Goal: Obtain resource: Obtain resource

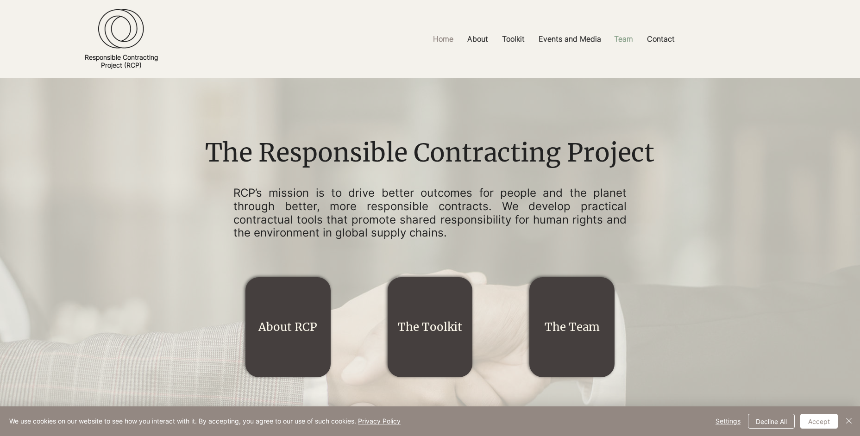
click at [618, 44] on p "Team" at bounding box center [624, 39] width 28 height 21
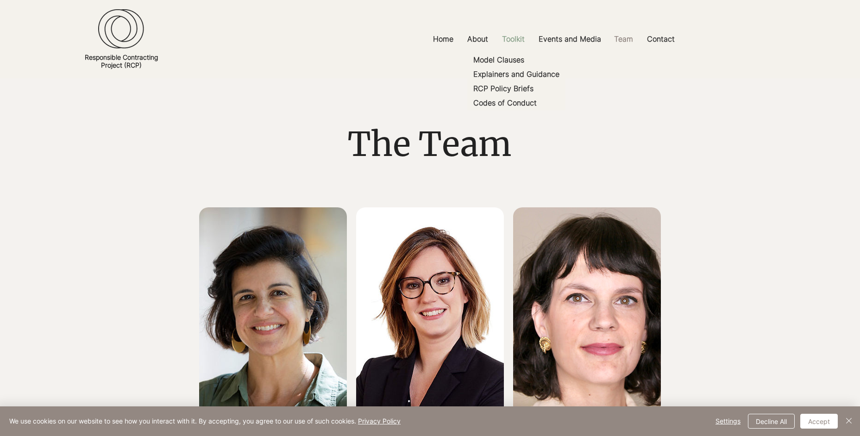
click at [515, 35] on p "Toolkit" at bounding box center [513, 39] width 32 height 21
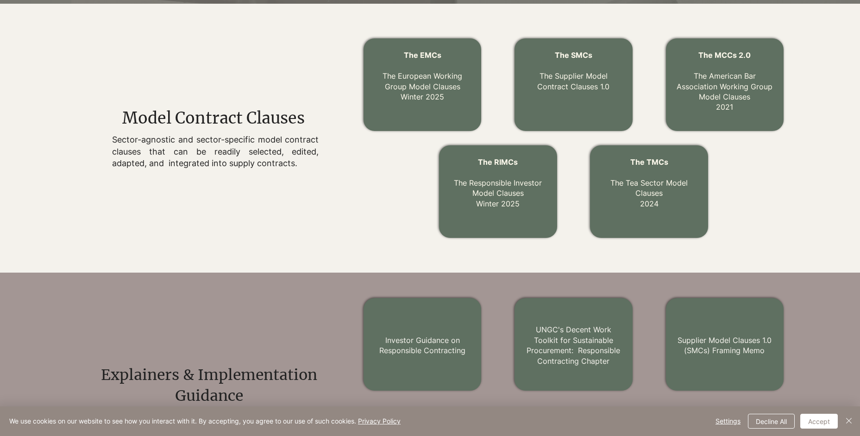
scroll to position [232, 0]
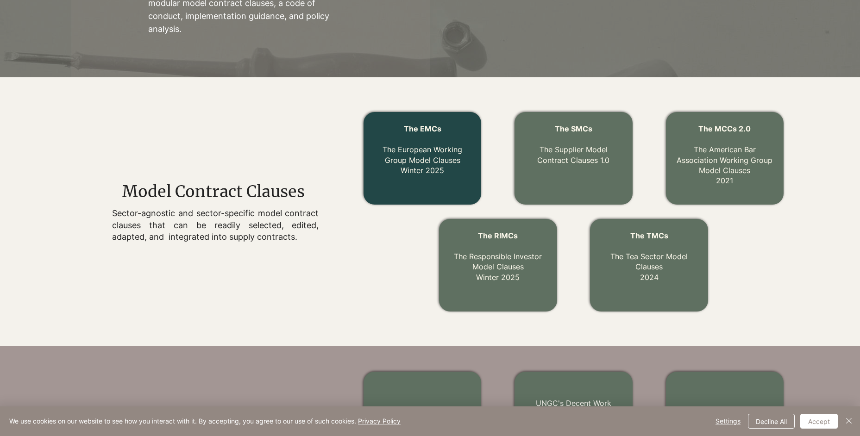
click at [427, 165] on p "The EMCs The European Working Group Model Clauses Winter 2025" at bounding box center [422, 150] width 99 height 52
click at [418, 130] on span "The EMCs" at bounding box center [423, 128] width 38 height 9
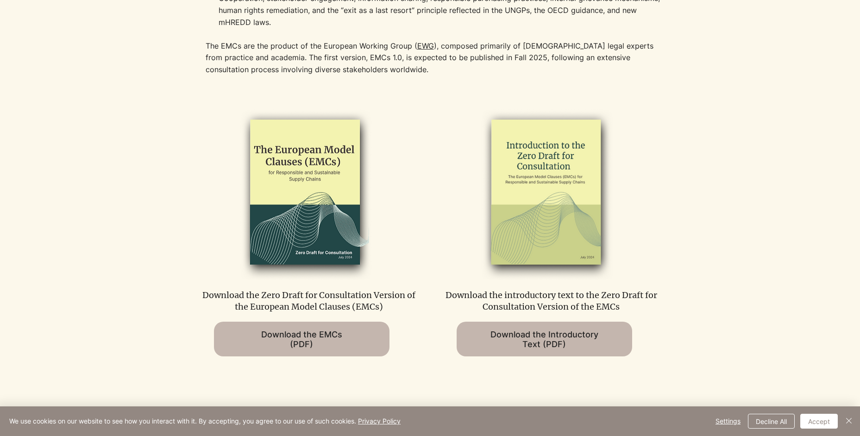
scroll to position [463, 0]
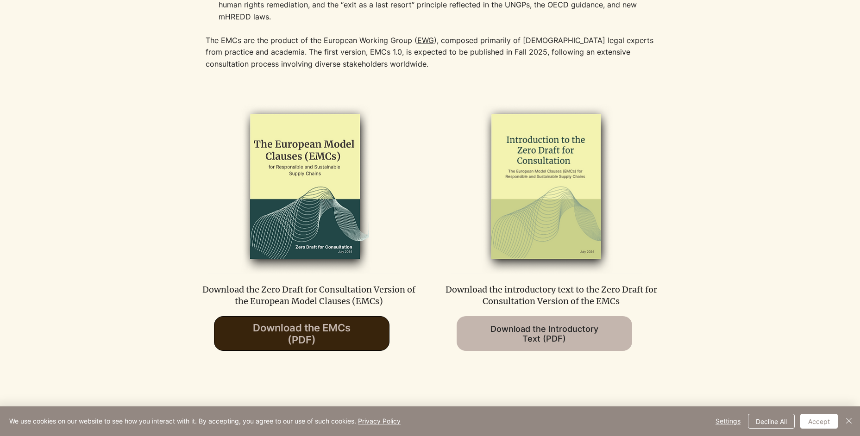
click at [321, 329] on span "Download the EMCs (PDF)" at bounding box center [302, 334] width 98 height 24
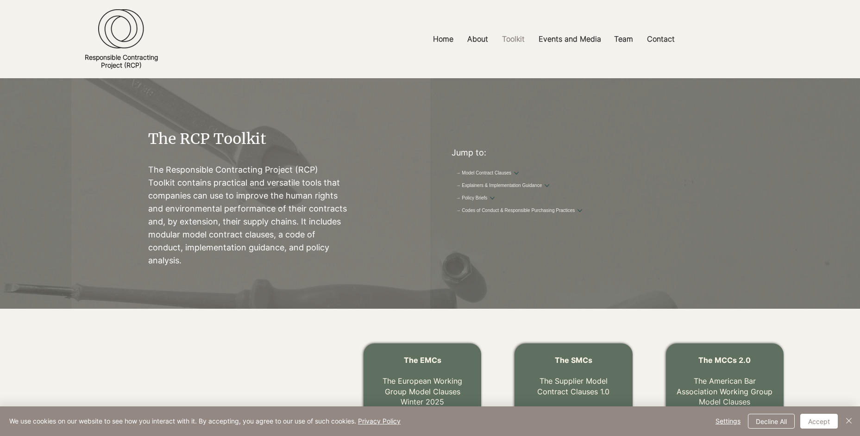
click at [120, 44] on img at bounding box center [121, 29] width 46 height 40
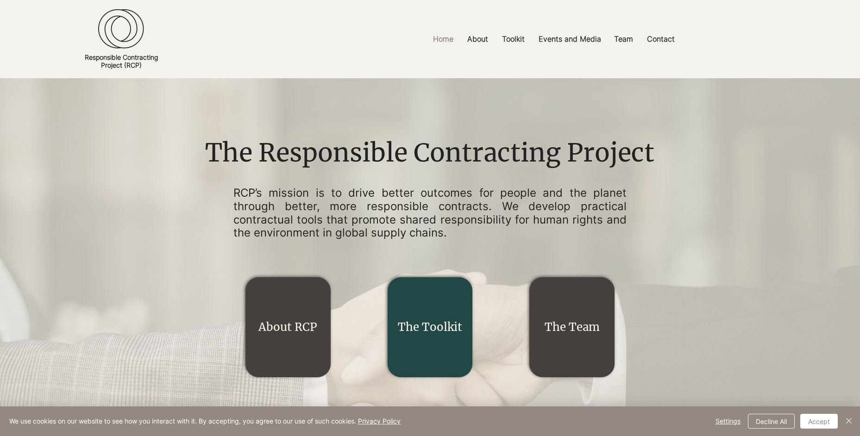
click at [423, 320] on h2 "The Toolkit" at bounding box center [430, 328] width 68 height 16
click at [427, 331] on link "The Toolkit" at bounding box center [430, 327] width 64 height 14
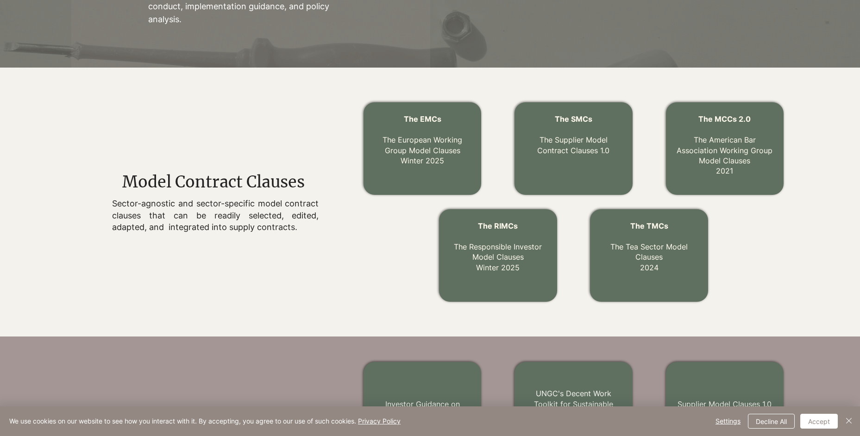
scroll to position [278, 0]
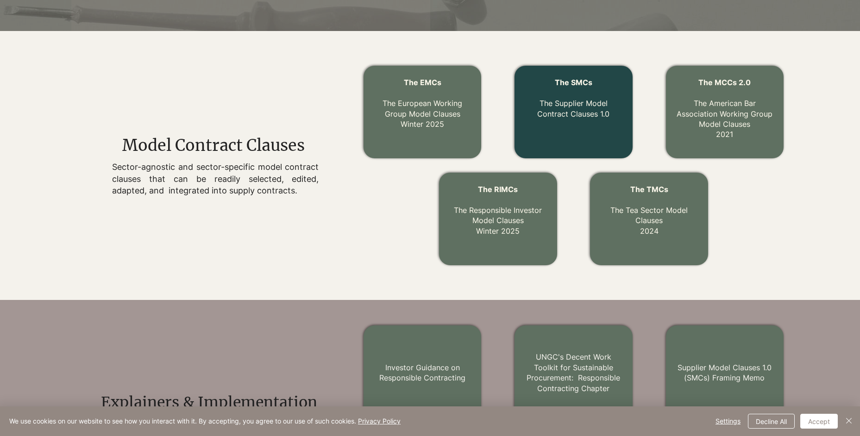
click at [572, 110] on link "The Supplier Model Contract Clauses 1.0" at bounding box center [573, 108] width 72 height 19
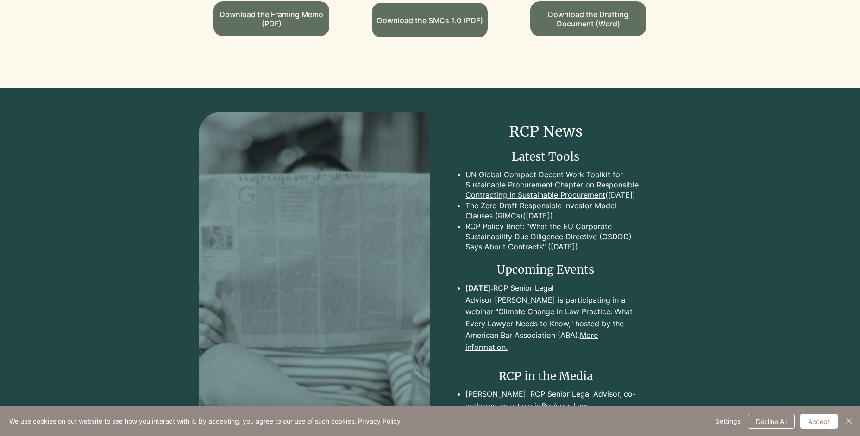
scroll to position [834, 0]
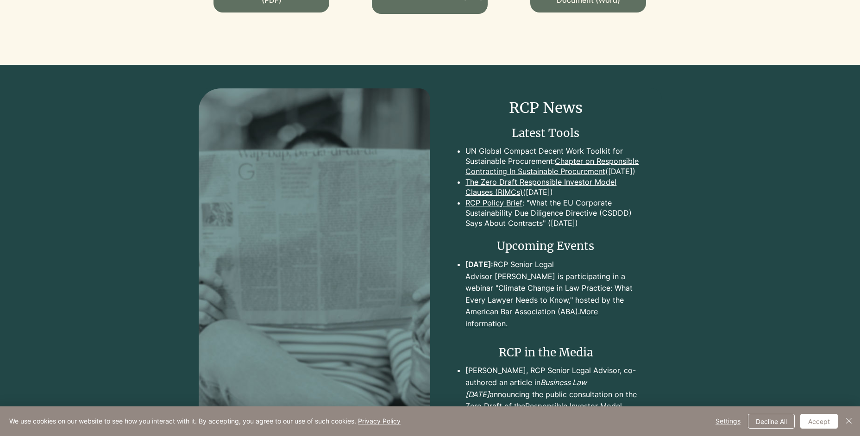
click at [581, 164] on link "Chapter on Responsible Contracting In Sustainable Procurement" at bounding box center [552, 166] width 173 height 19
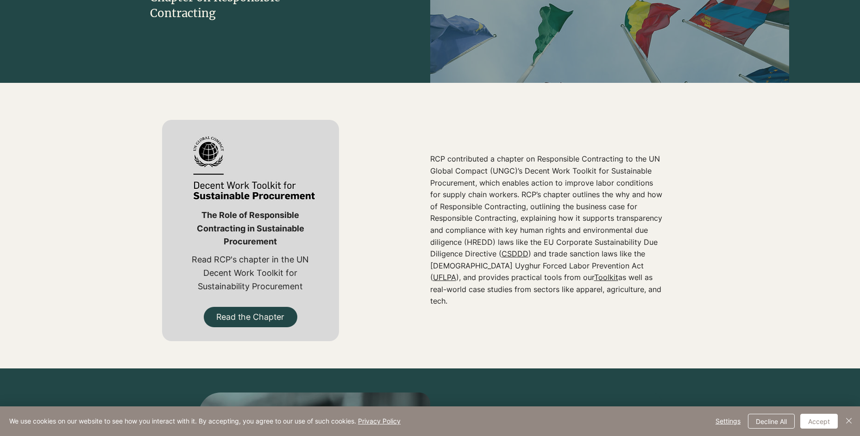
scroll to position [232, 0]
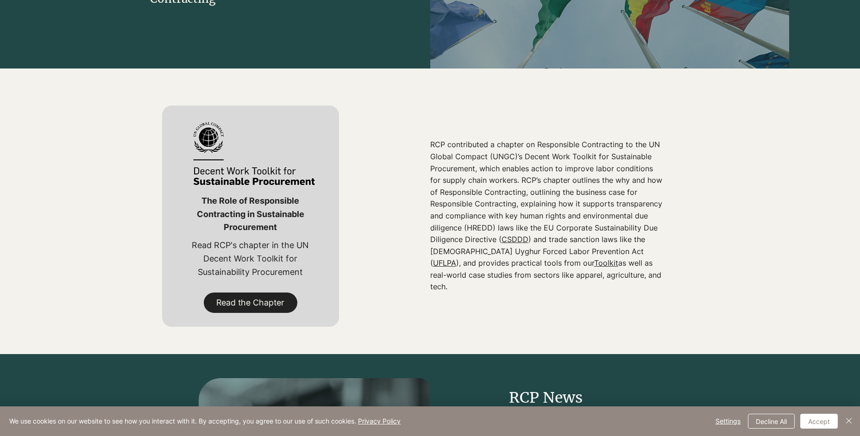
click at [239, 302] on span "Read the Chapter" at bounding box center [250, 303] width 68 height 12
